Goal: Task Accomplishment & Management: Use online tool/utility

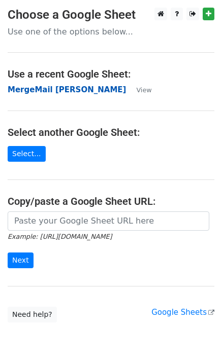
click at [48, 91] on strong "MergeMail [PERSON_NAME]" at bounding box center [67, 89] width 118 height 9
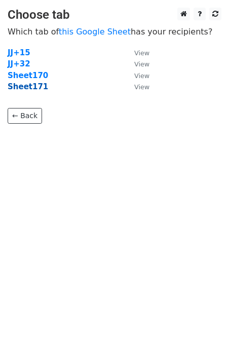
click at [24, 88] on strong "Sheet171" at bounding box center [28, 86] width 41 height 9
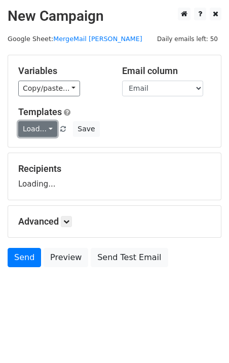
click at [42, 136] on link "Load..." at bounding box center [37, 129] width 39 height 16
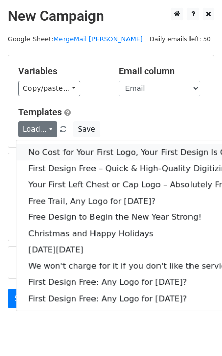
click at [56, 152] on link "No Cost for Your First Logo, Your First Design Is On Us!" at bounding box center [137, 152] width 243 height 16
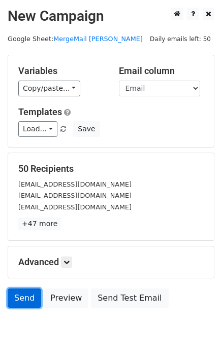
click at [24, 295] on link "Send" at bounding box center [24, 298] width 33 height 19
